Goal: Task Accomplishment & Management: Use online tool/utility

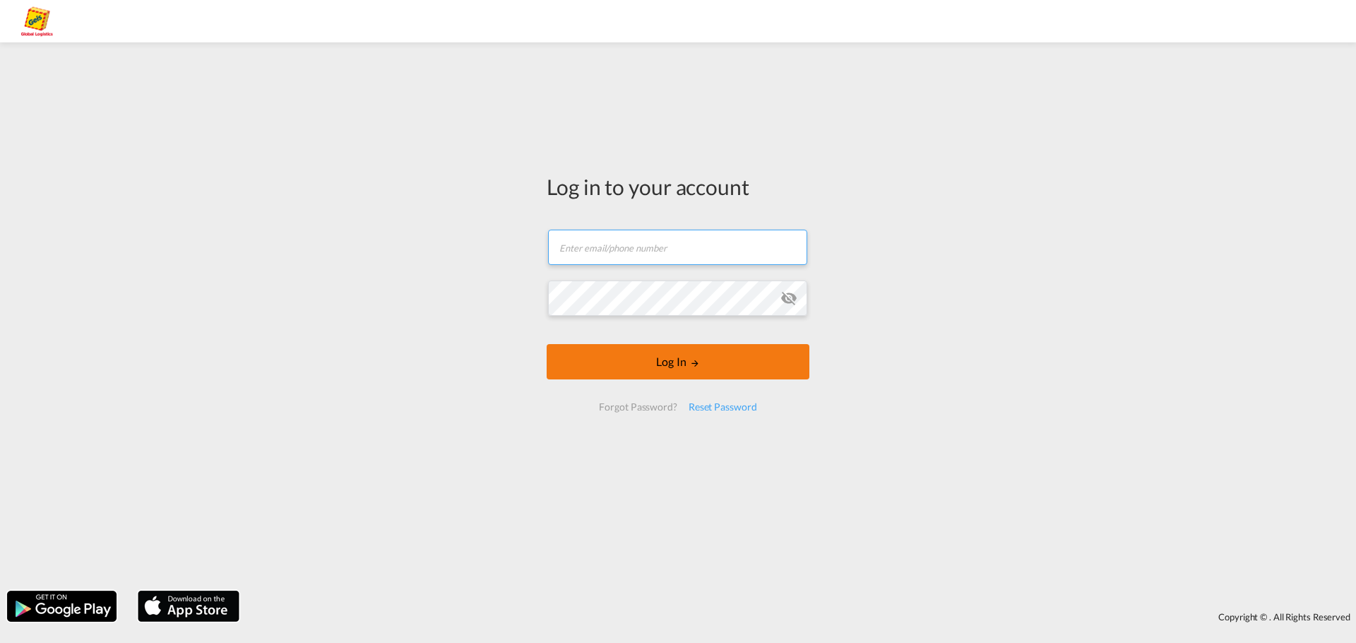
type input "[PERSON_NAME][EMAIL_ADDRESS][PERSON_NAME][PERSON_NAME][DOMAIN_NAME]"
click at [671, 367] on button "Log In" at bounding box center [678, 361] width 263 height 35
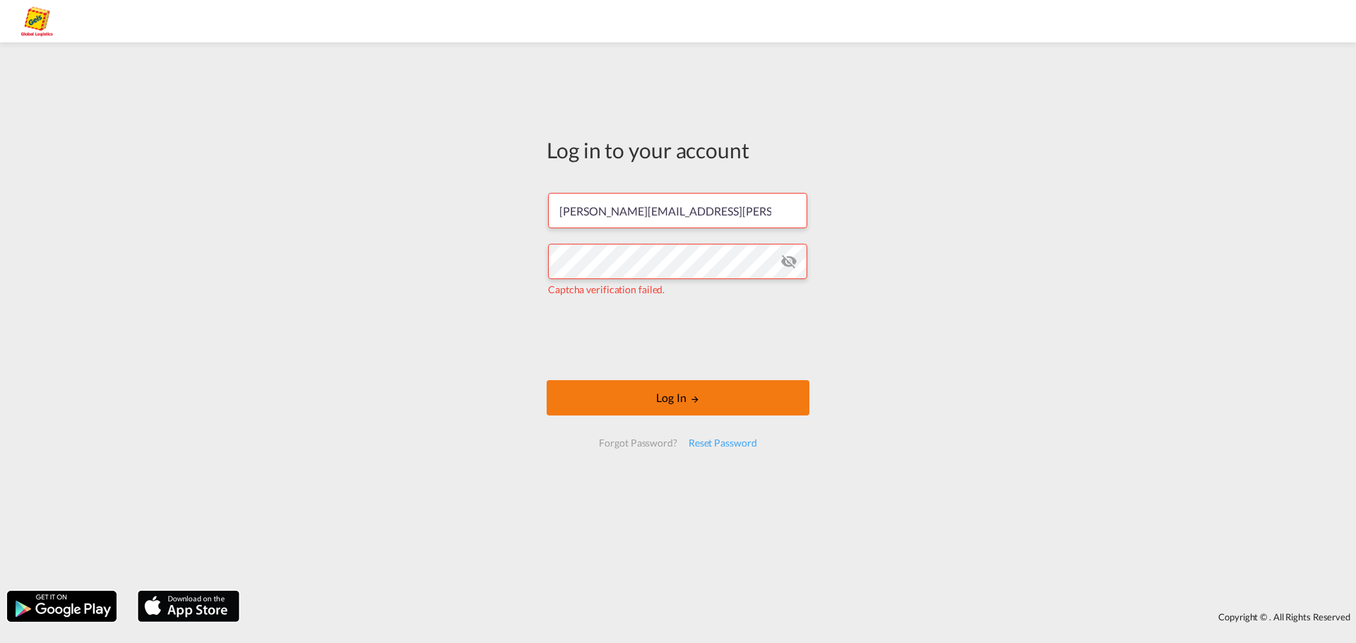
click at [635, 410] on button "Log In" at bounding box center [678, 397] width 263 height 35
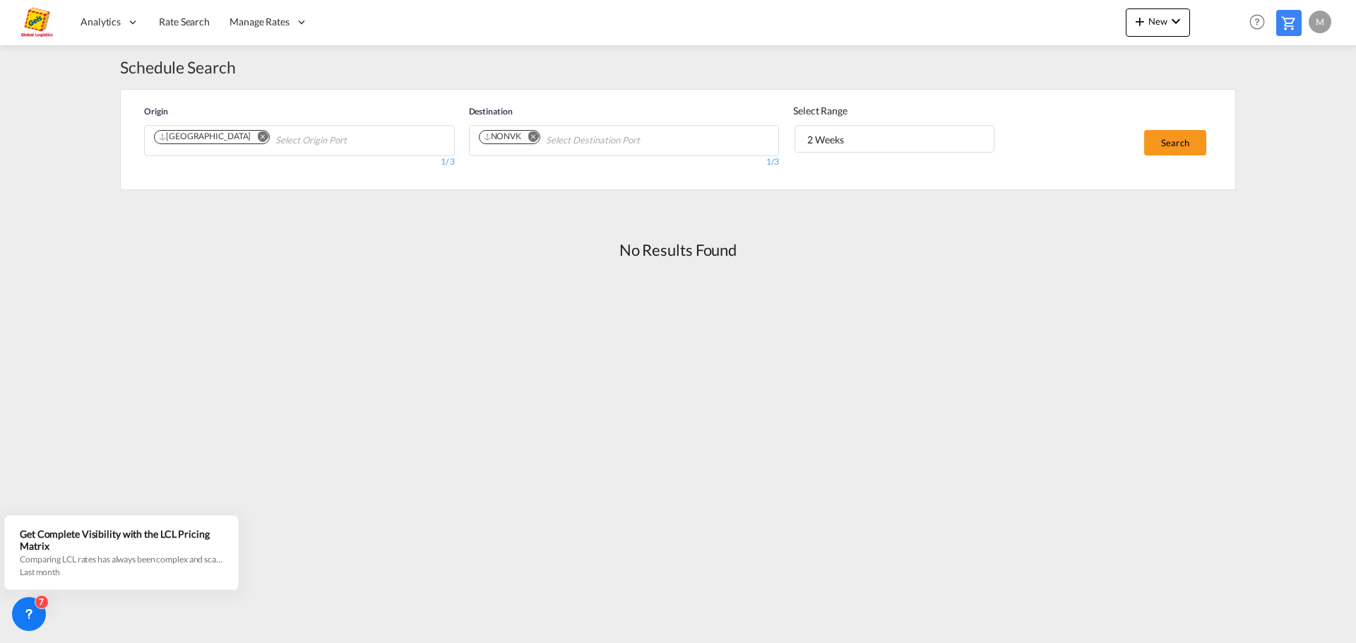
click at [257, 136] on md-icon "Remove" at bounding box center [262, 136] width 11 height 11
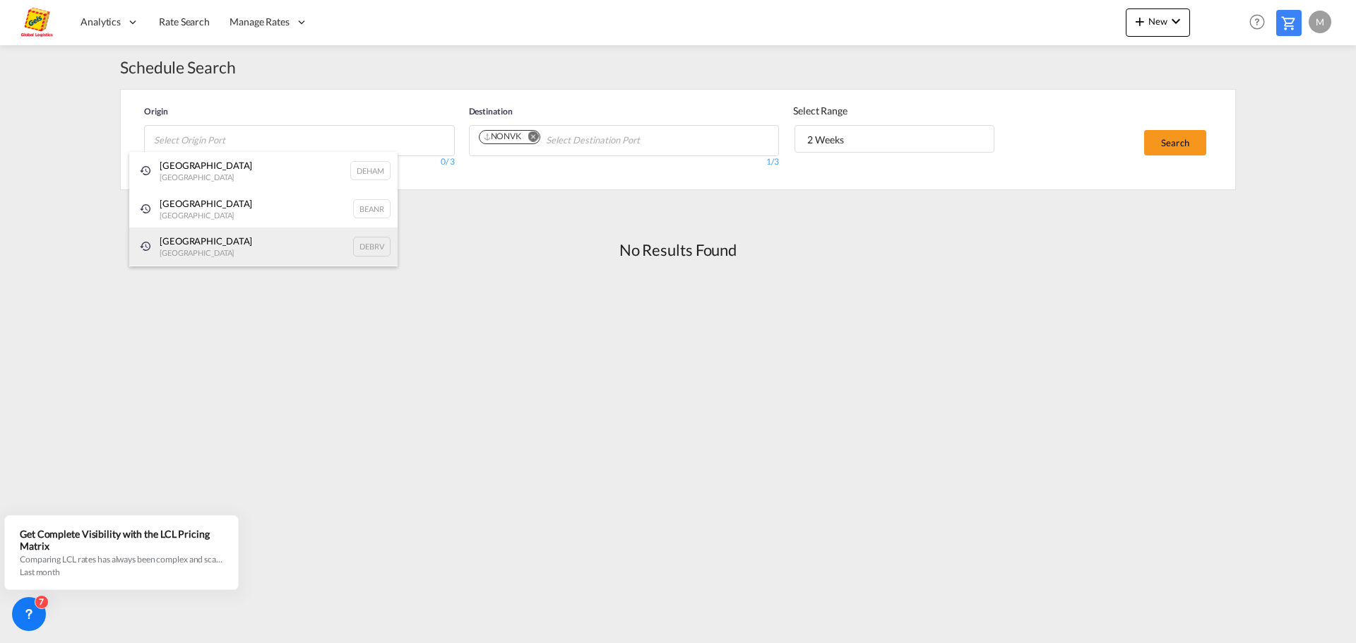
click at [216, 236] on div "[GEOGRAPHIC_DATA] [GEOGRAPHIC_DATA] DEBRV" at bounding box center [263, 246] width 268 height 38
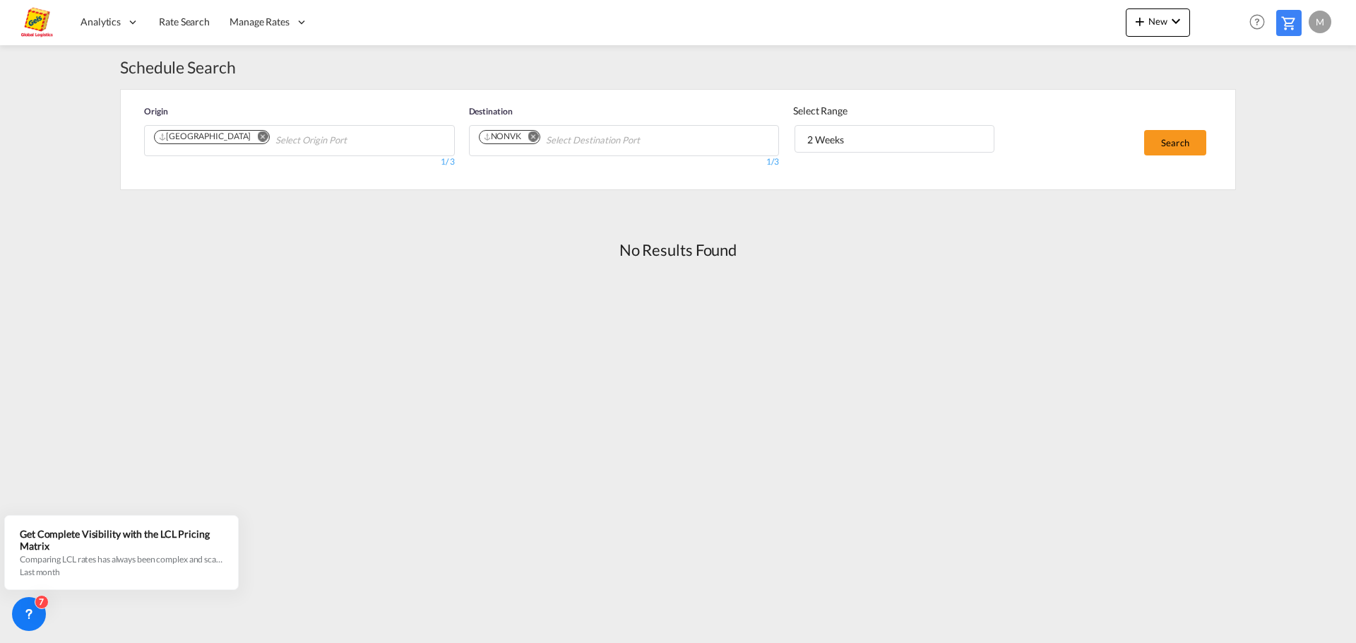
click at [257, 135] on md-icon "Remove" at bounding box center [262, 136] width 11 height 11
click at [534, 136] on md-icon "Remove" at bounding box center [533, 136] width 11 height 11
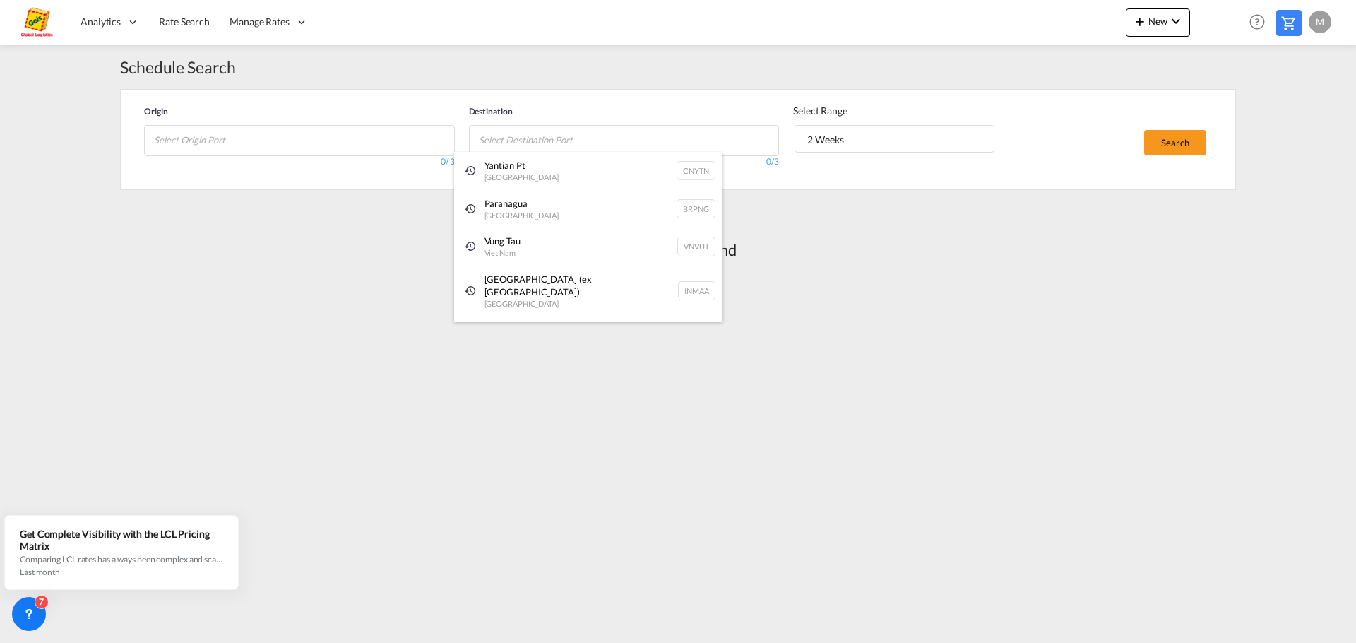
paste input "[GEOGRAPHIC_DATA]"
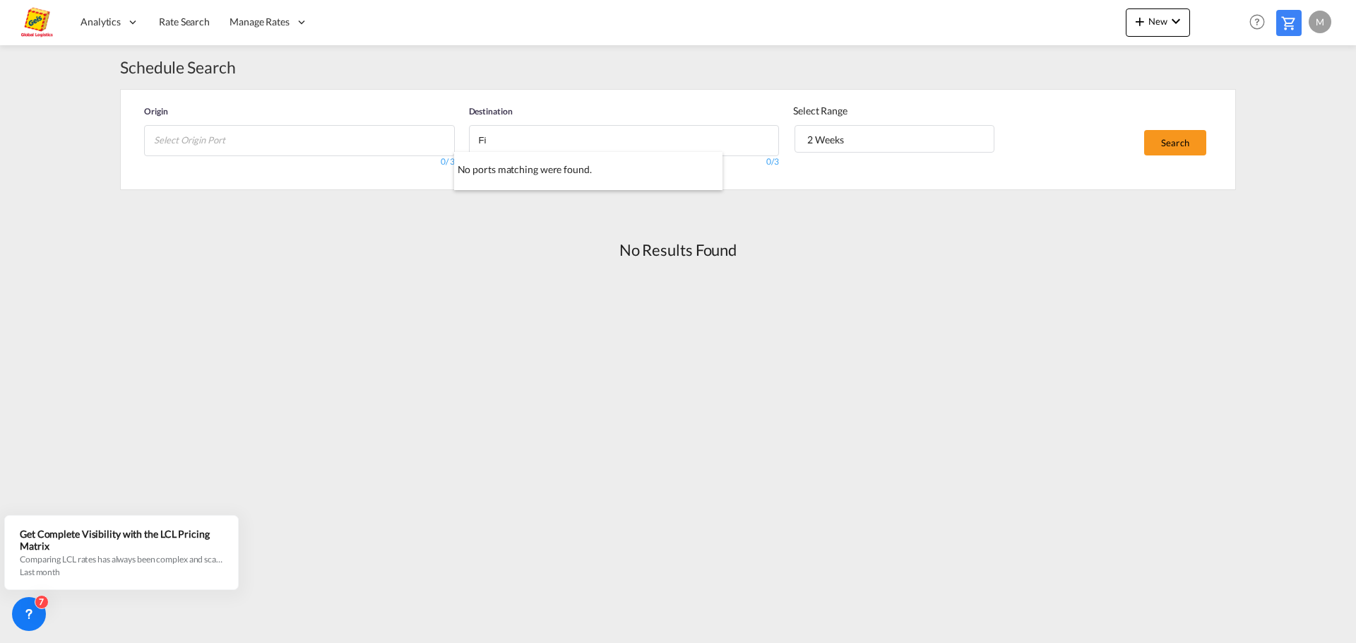
type input "F"
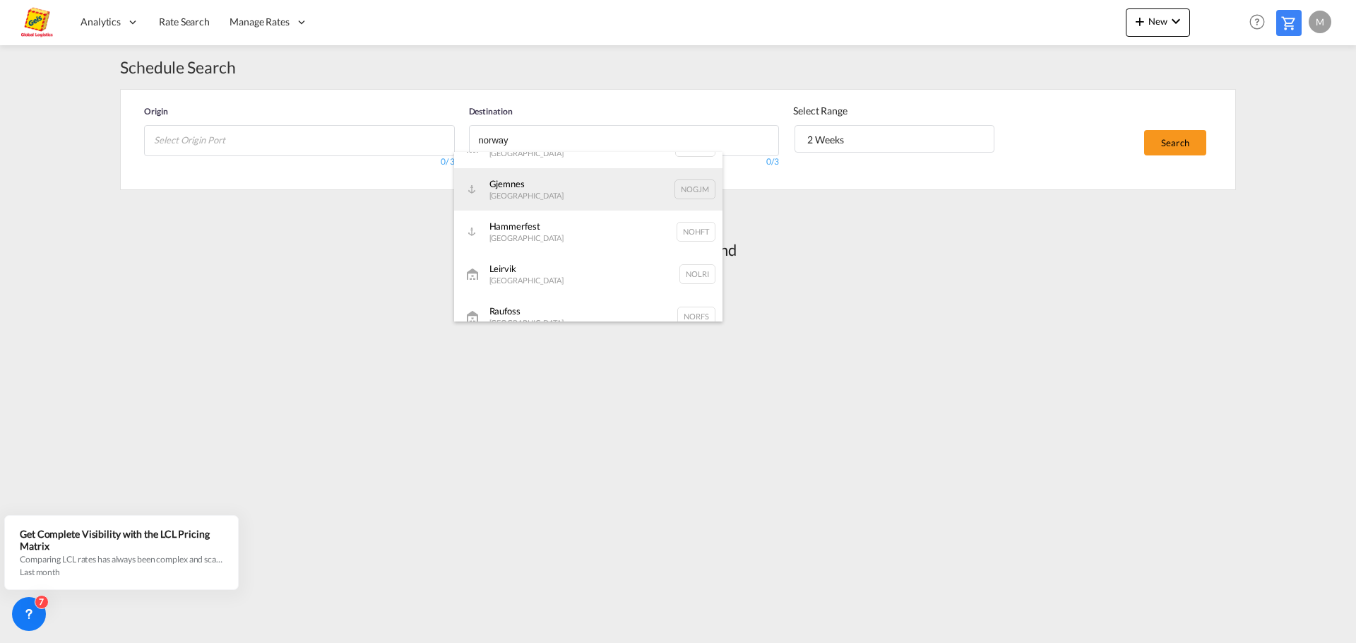
scroll to position [141, 0]
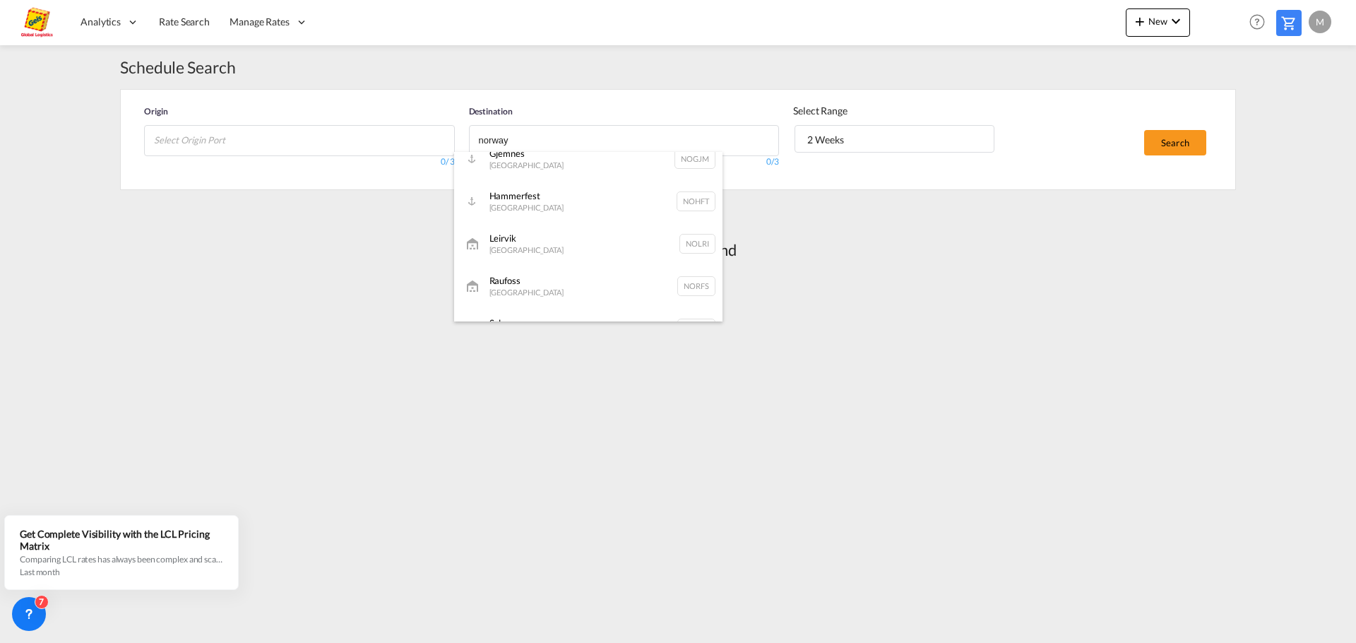
type input "norway"
